Goal: Task Accomplishment & Management: Manage account settings

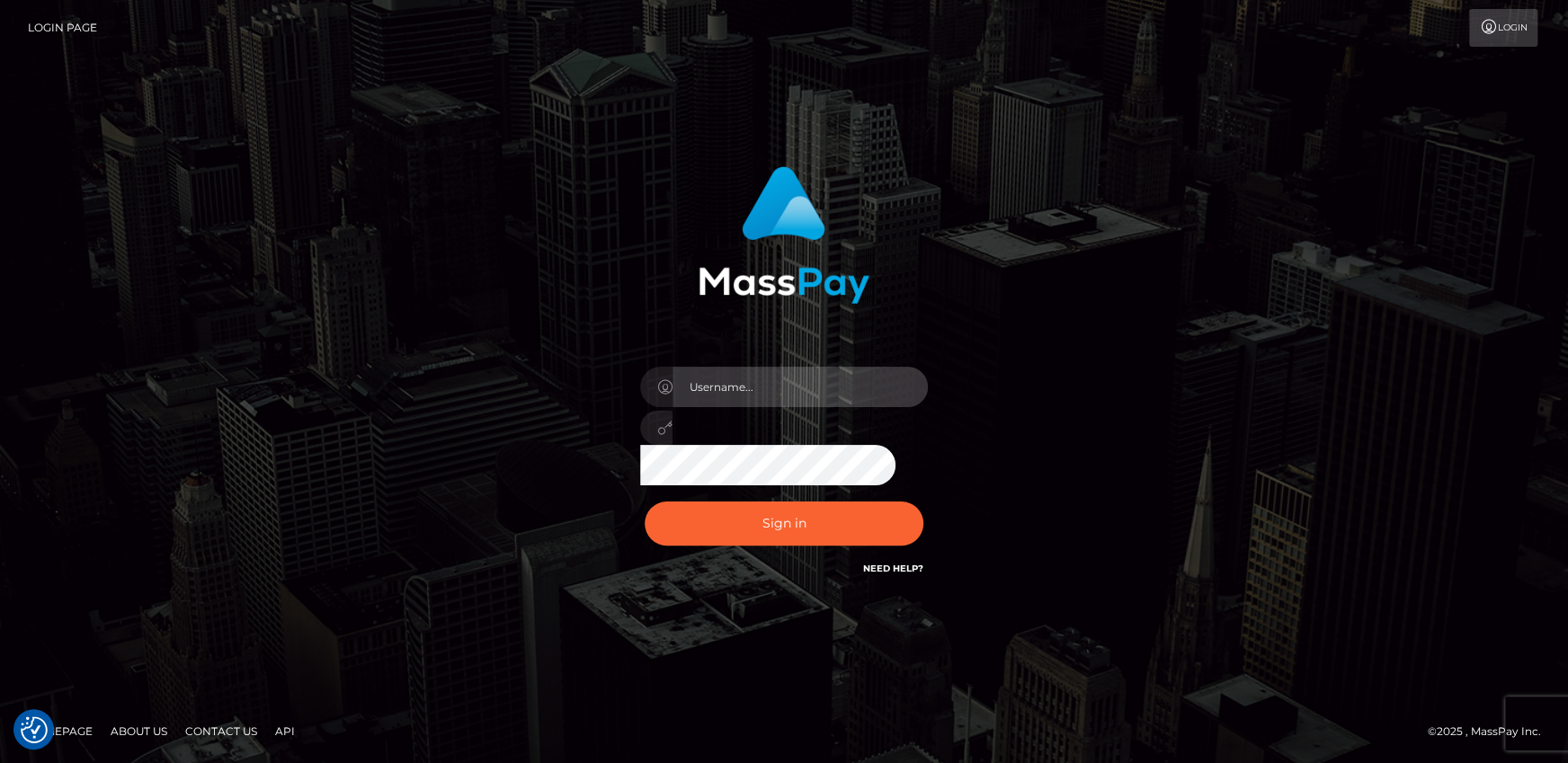
click at [722, 395] on input "text" at bounding box center [800, 386] width 256 height 41
click at [766, 390] on input "text" at bounding box center [800, 386] width 256 height 41
type input "[PERSON_NAME].wowcan"
click at [645, 502] on button "Sign in" at bounding box center [784, 523] width 278 height 44
click at [763, 378] on input "text" at bounding box center [800, 386] width 256 height 41
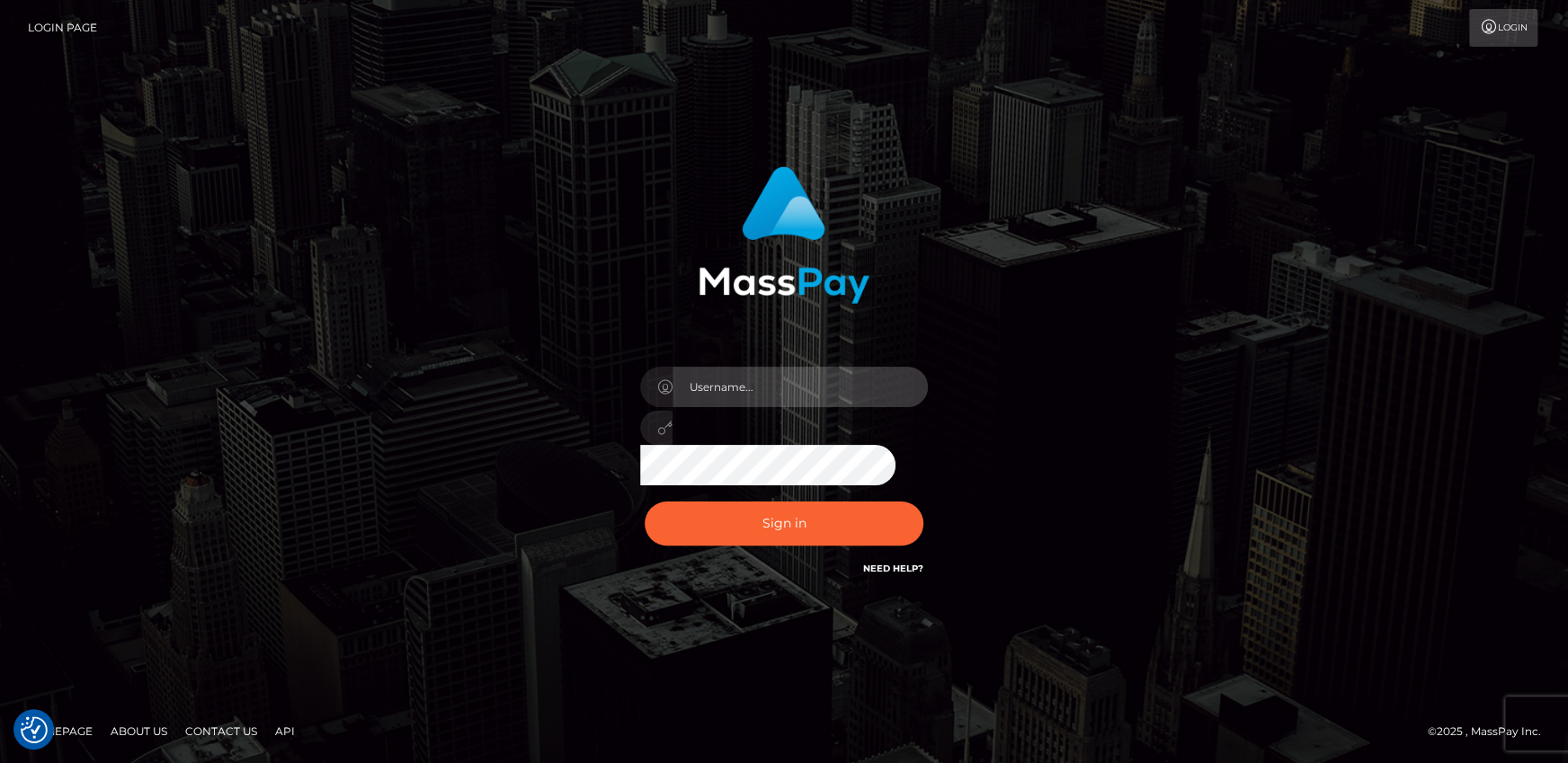
type input "[PERSON_NAME].wowcan"
click at [645, 502] on button "Sign in" at bounding box center [784, 523] width 278 height 44
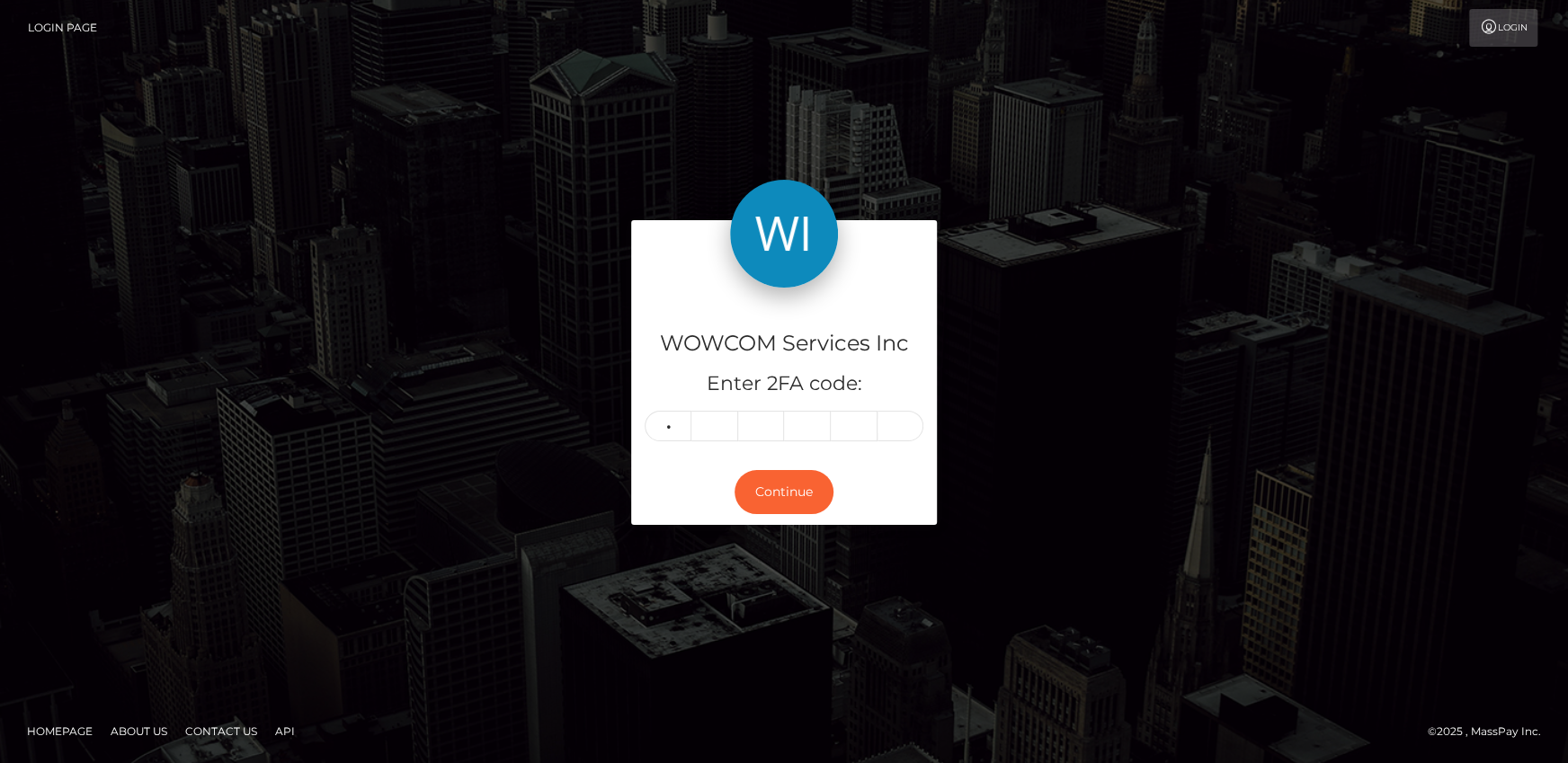
type input "7"
type input "1"
type input "4"
type input "5"
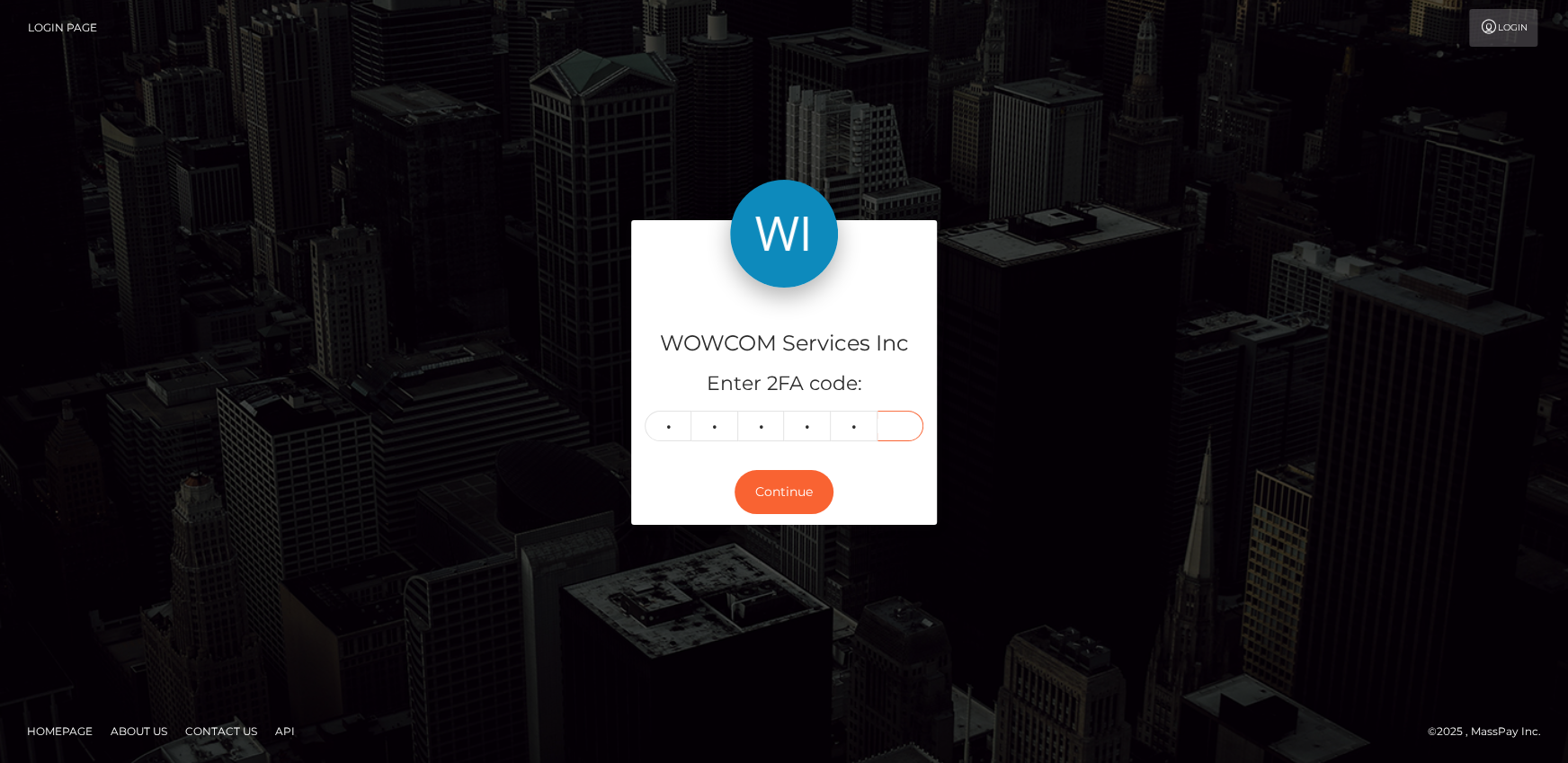
type input "5"
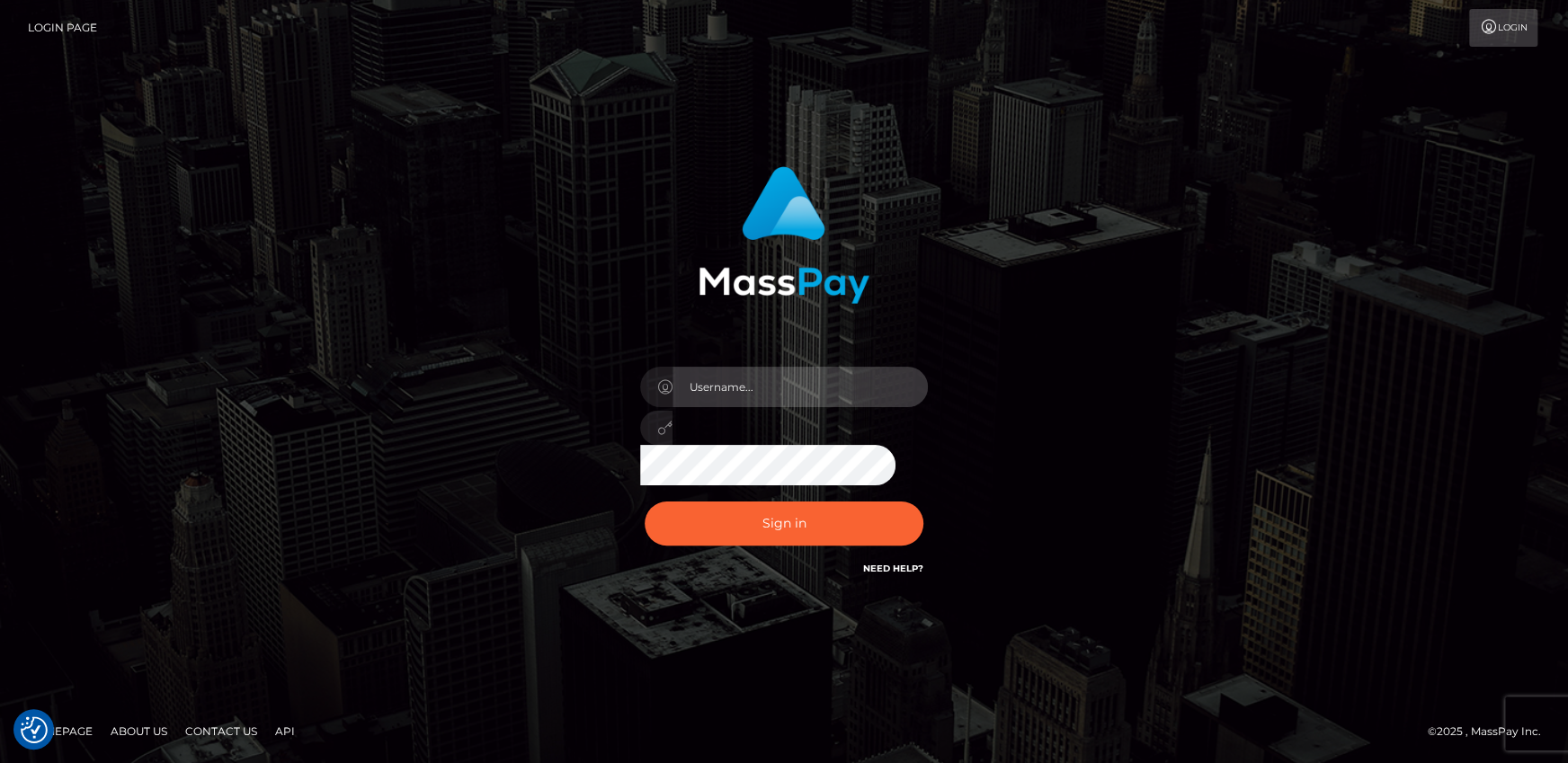
click at [809, 393] on input "text" at bounding box center [800, 386] width 256 height 41
type input "andy.wowcan"
click at [645, 502] on button "Sign in" at bounding box center [784, 523] width 278 height 44
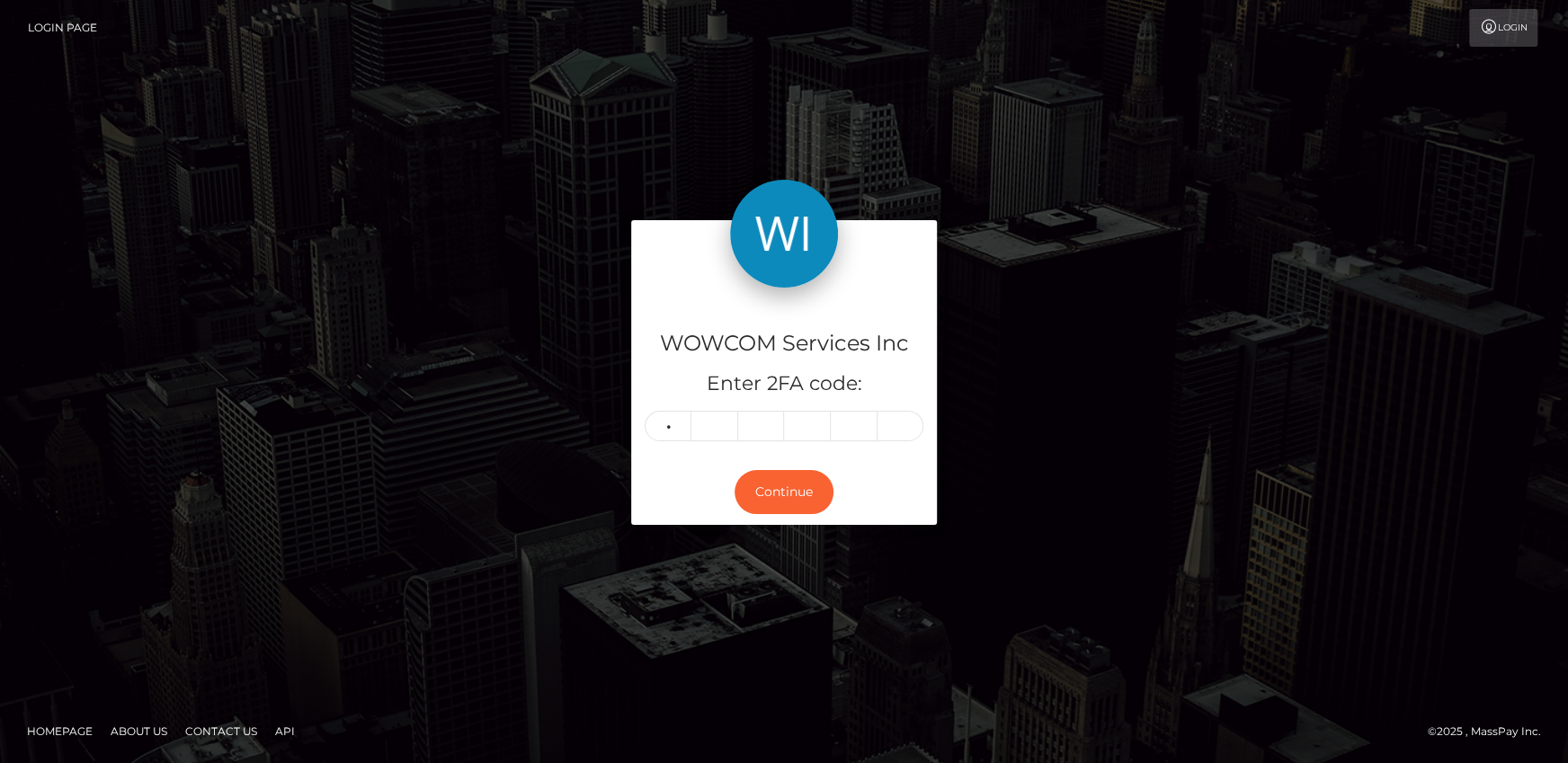
type input "2"
type input "3"
type input "2"
type input "5"
type input "6"
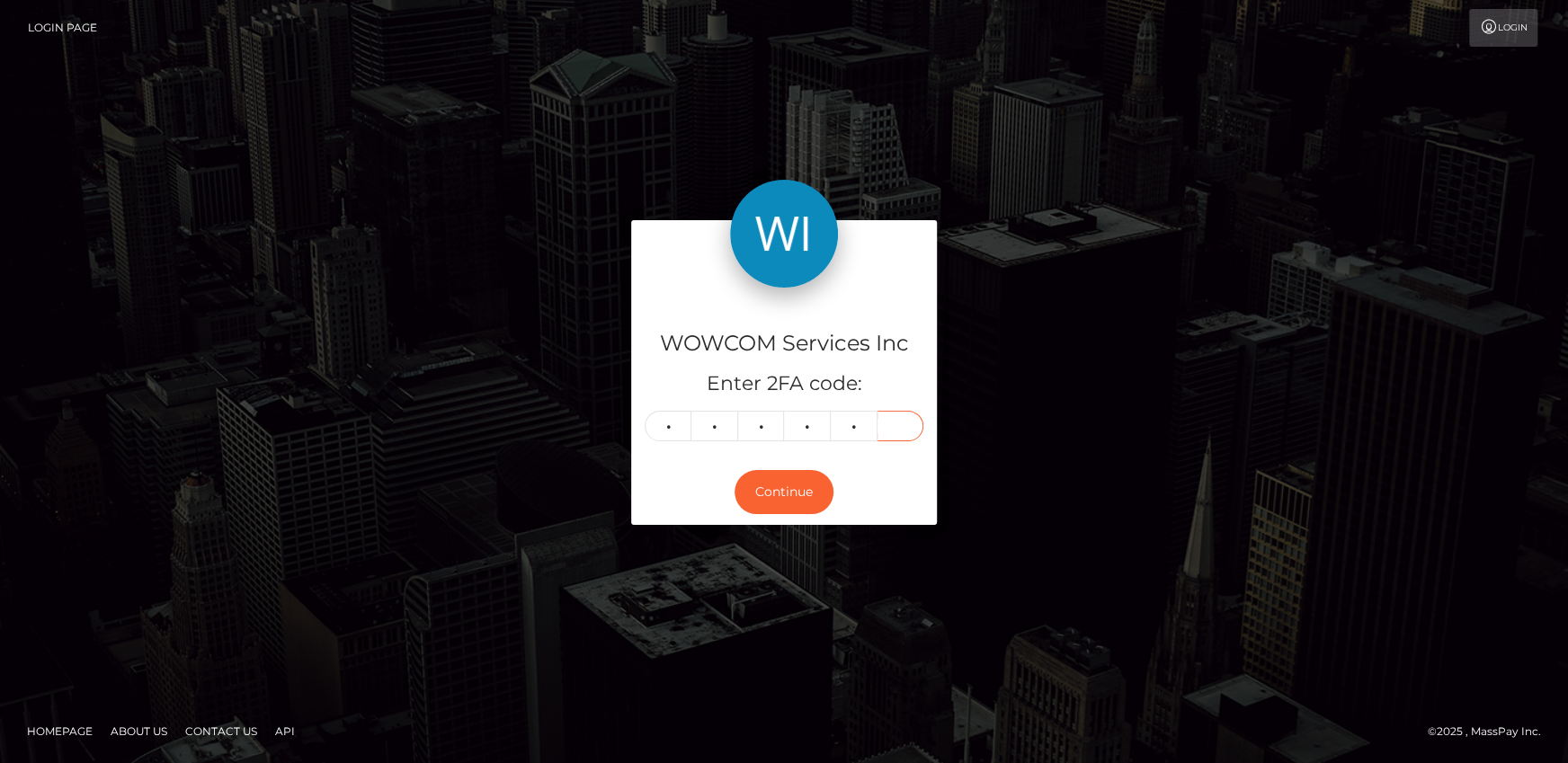
type input "4"
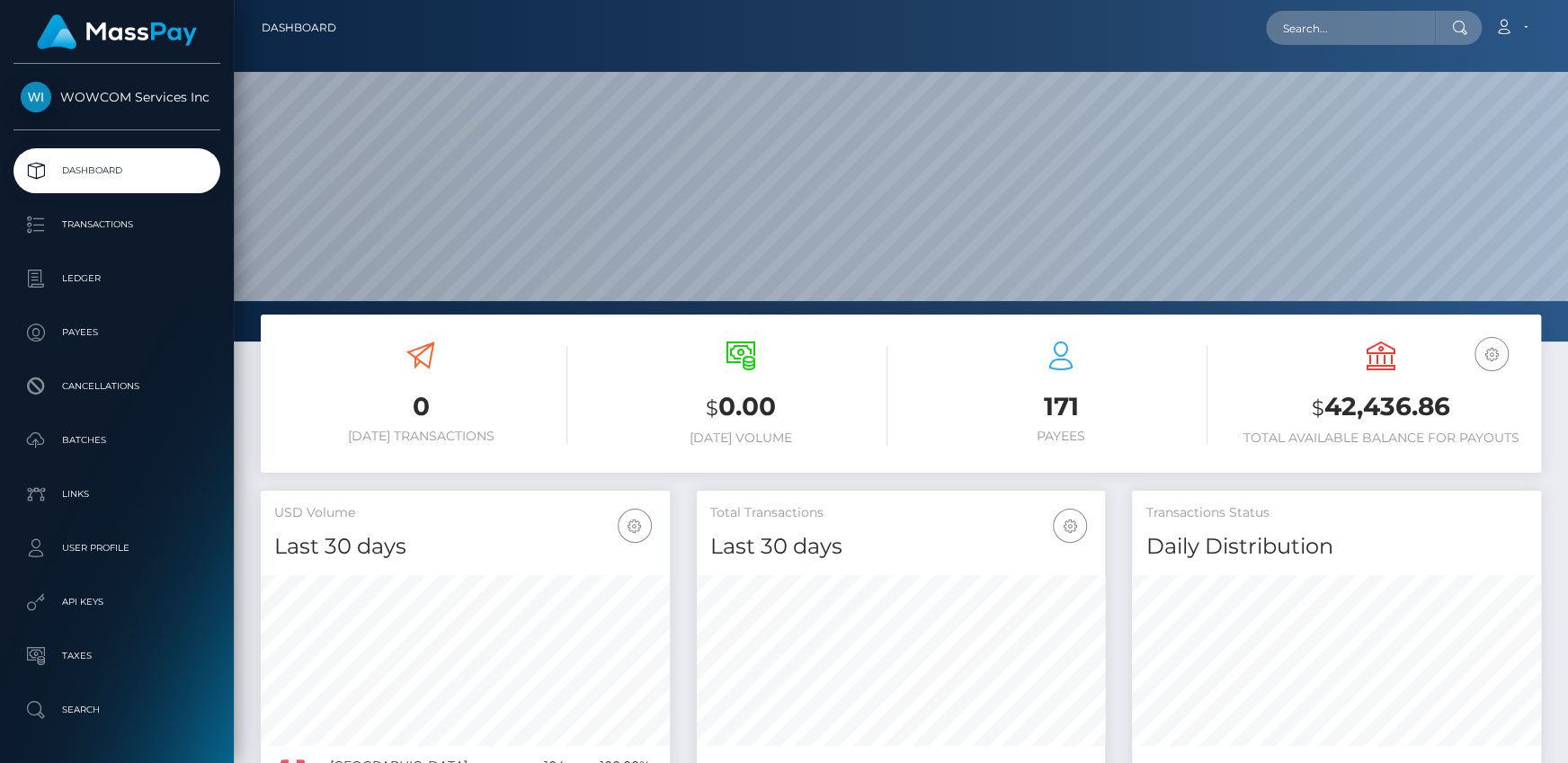
scroll to position [318, 408]
drag, startPoint x: 1329, startPoint y: 407, endPoint x: 1442, endPoint y: 409, distance: 113.0
click at [1442, 409] on h3 "$ 42,436.86" at bounding box center [1381, 407] width 294 height 37
click at [1520, 20] on link "Account" at bounding box center [1511, 27] width 53 height 38
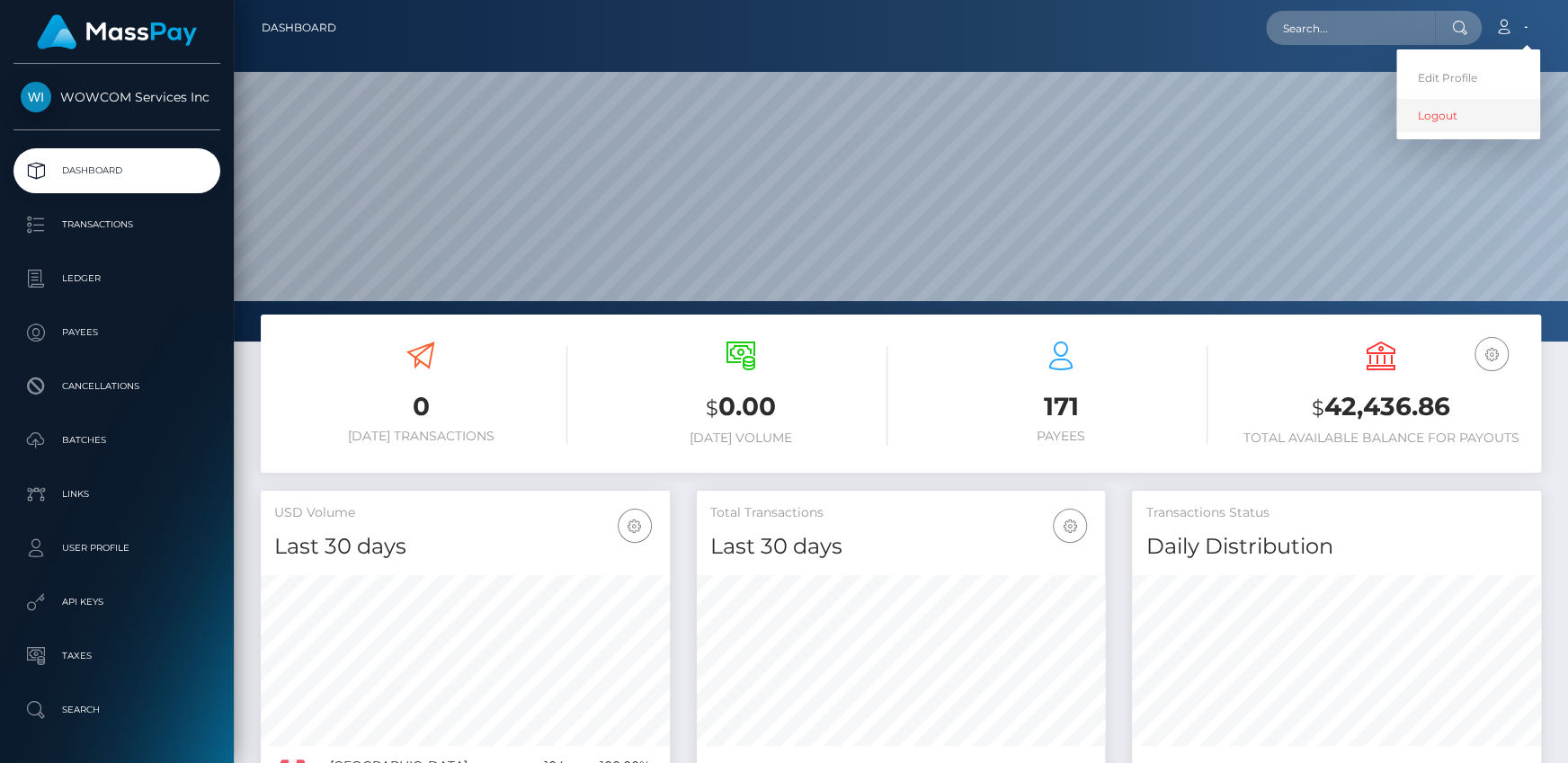
click at [1455, 118] on link "Logout" at bounding box center [1469, 115] width 144 height 33
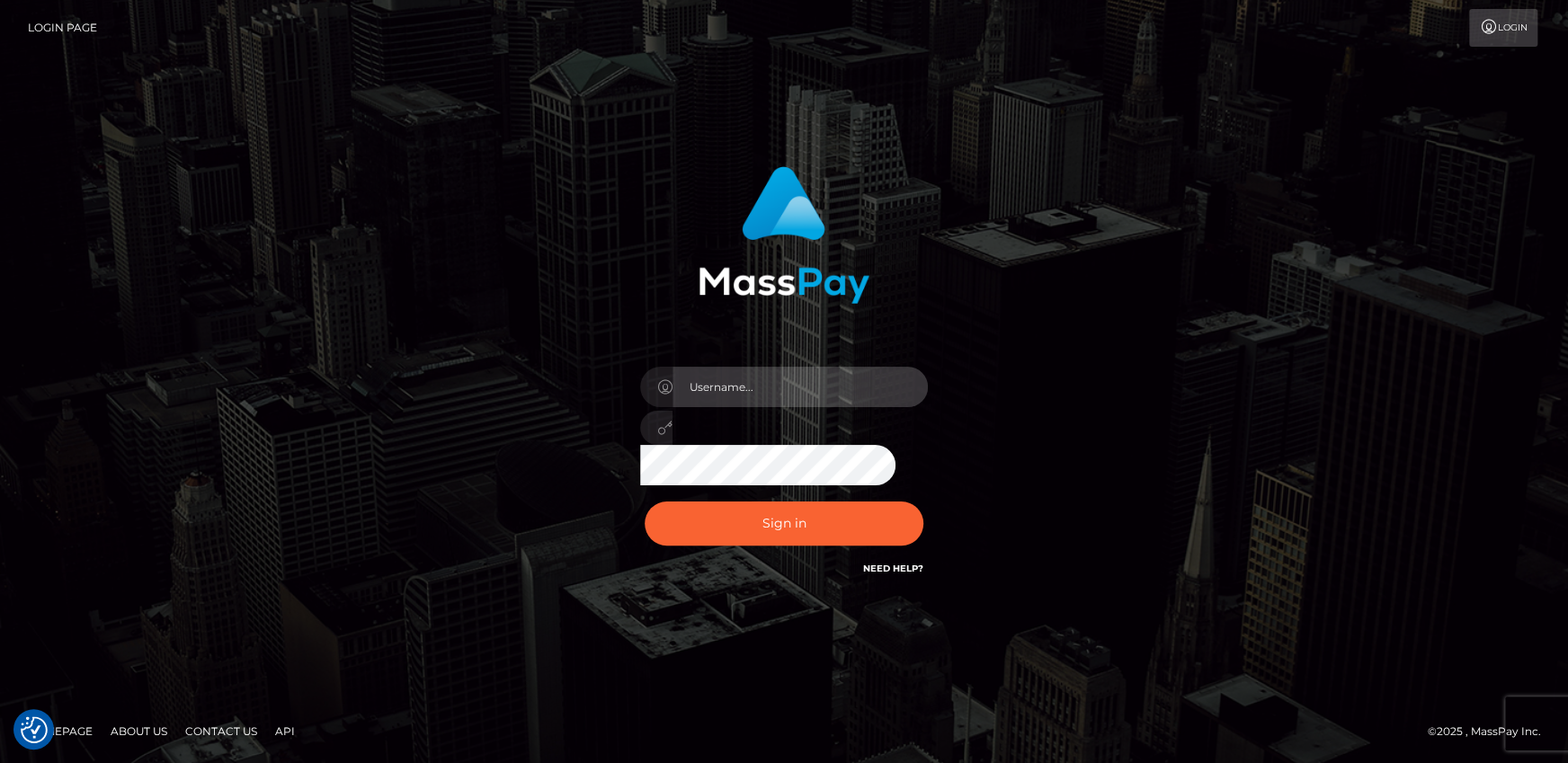
click at [751, 384] on input "text" at bounding box center [800, 386] width 256 height 41
type input "Andrei.rollacan"
click at [645, 502] on button "Sign in" at bounding box center [784, 523] width 278 height 44
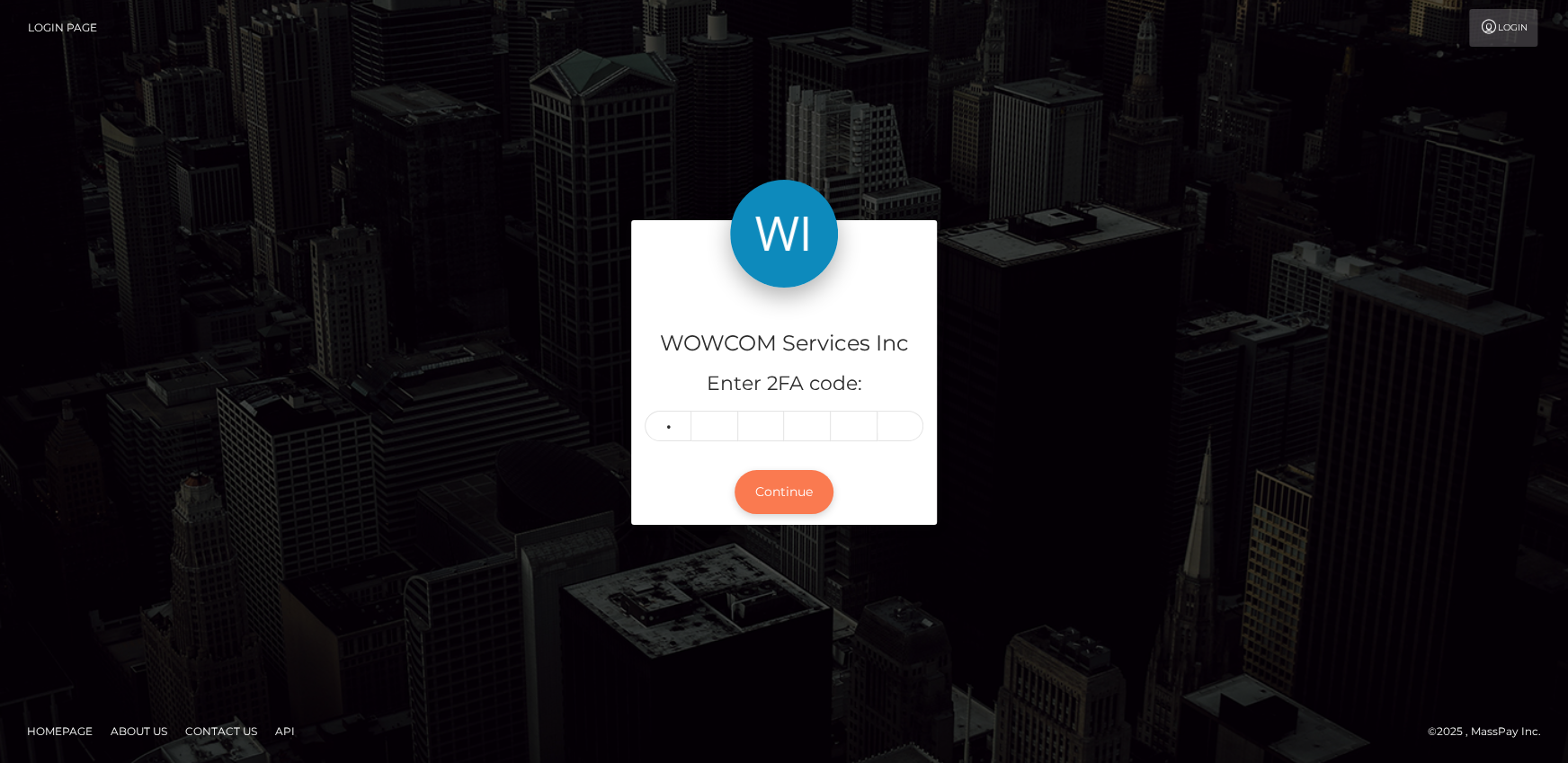
type input "1"
type input "5"
type input "8"
type input "9"
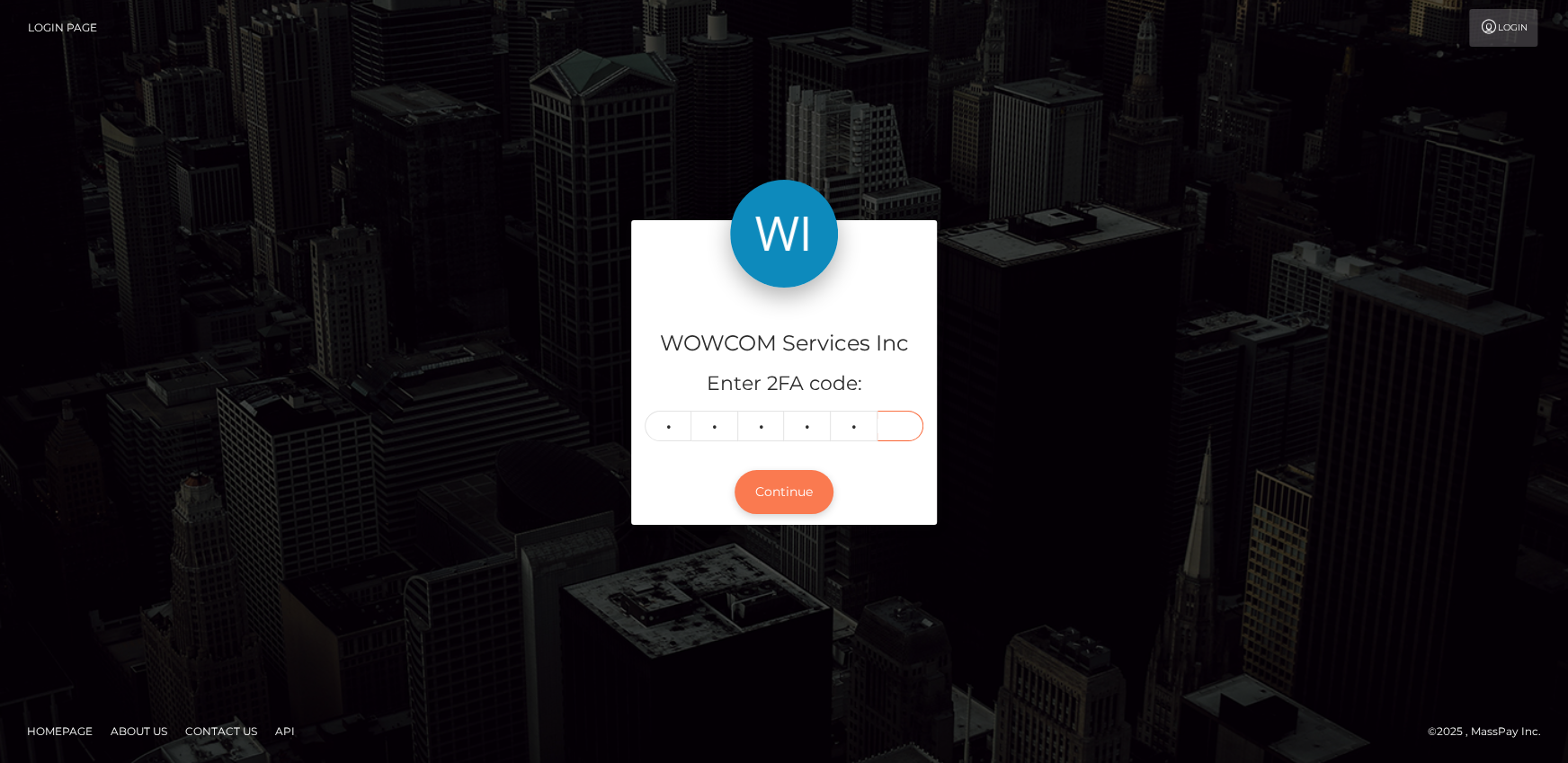
type input "5"
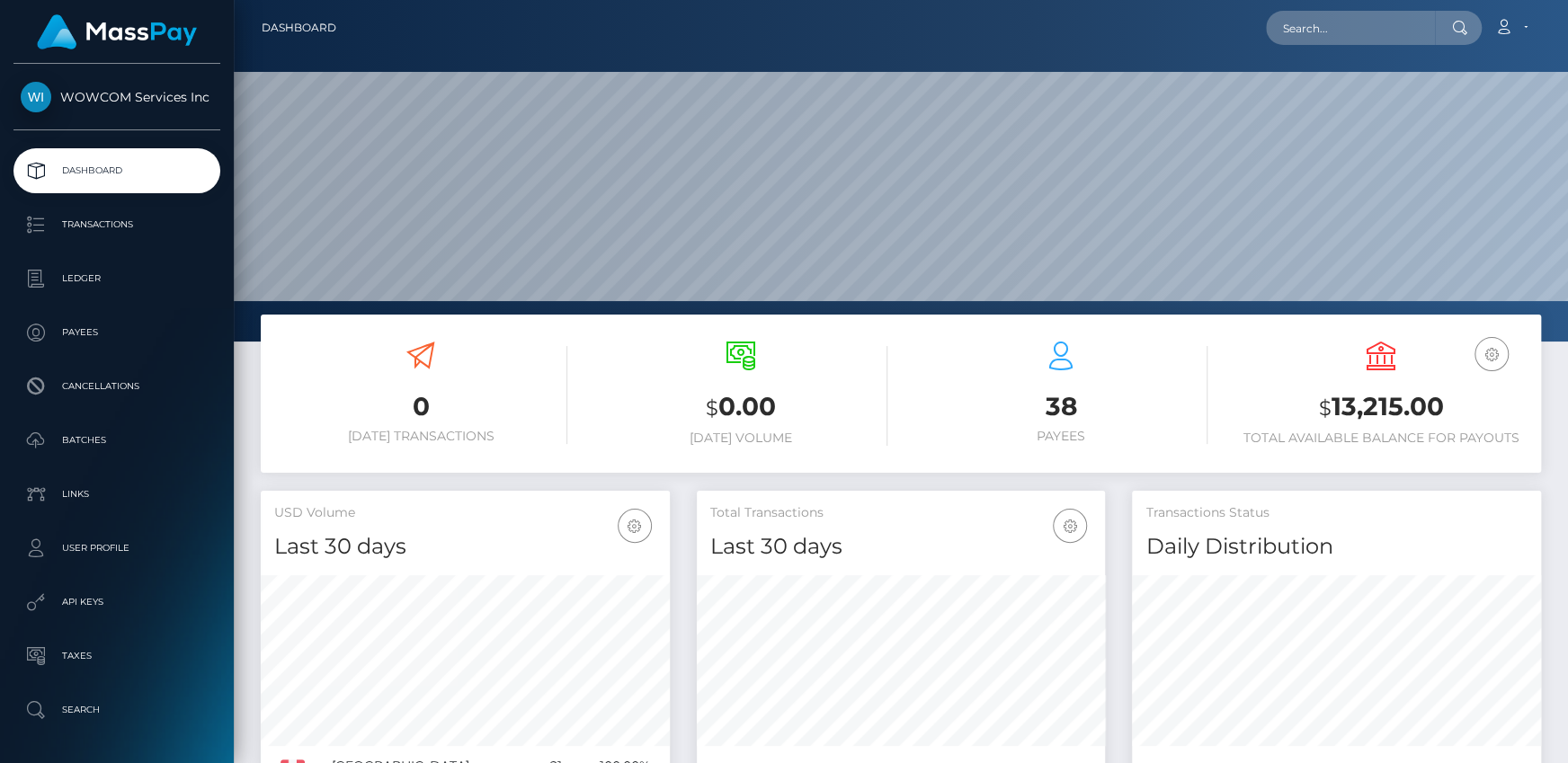
scroll to position [318, 408]
drag, startPoint x: 1328, startPoint y: 403, endPoint x: 1461, endPoint y: 408, distance: 133.1
click at [1461, 408] on h3 "$ 13,215.00" at bounding box center [1381, 407] width 294 height 37
copy h3 "13,215.00"
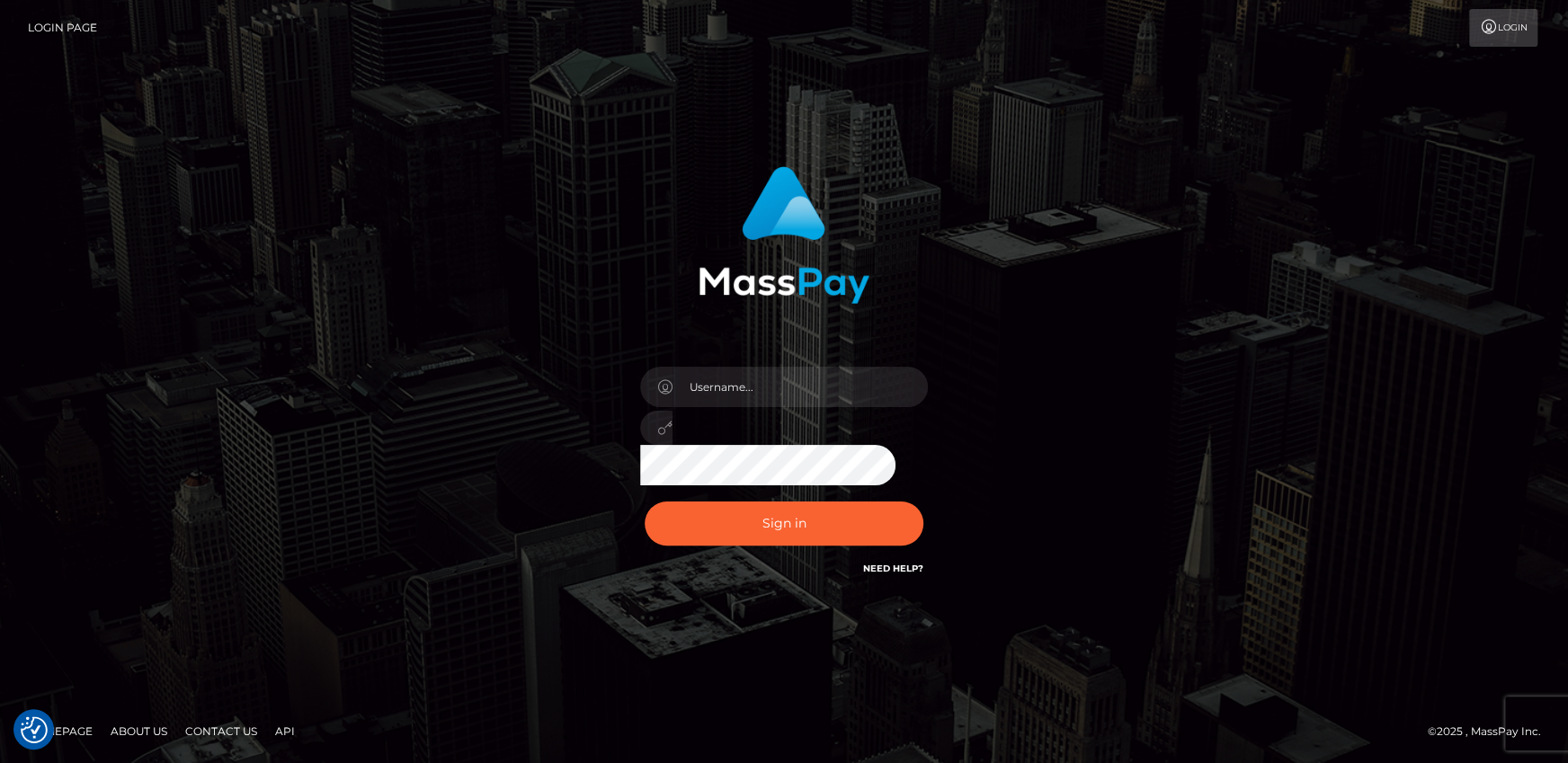
drag, startPoint x: 1081, startPoint y: 559, endPoint x: 934, endPoint y: 508, distance: 155.6
click at [1081, 559] on div "Sign in" at bounding box center [784, 381] width 1025 height 457
